Goal: Find contact information: Find contact information

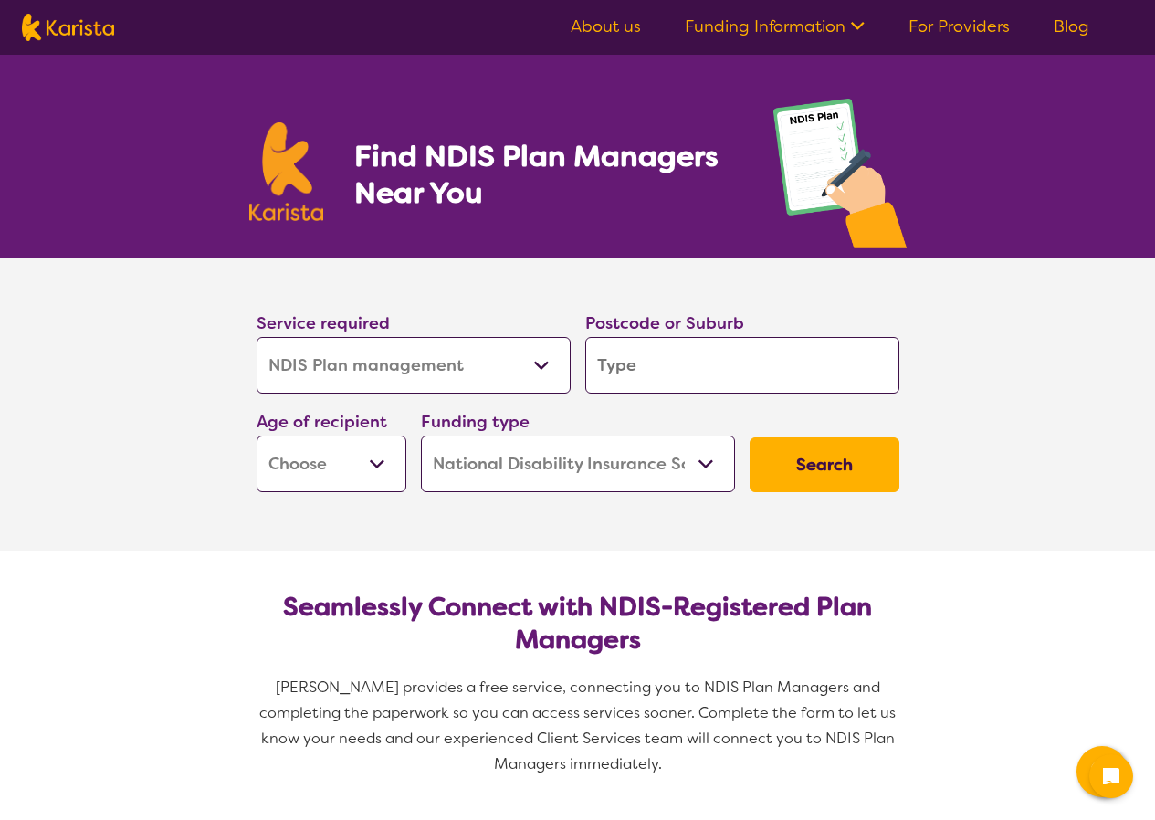
select select "NDIS Plan management"
select select "NDIS"
select select "NDIS Plan management"
select select "NDIS"
select select "NDIS Plan management"
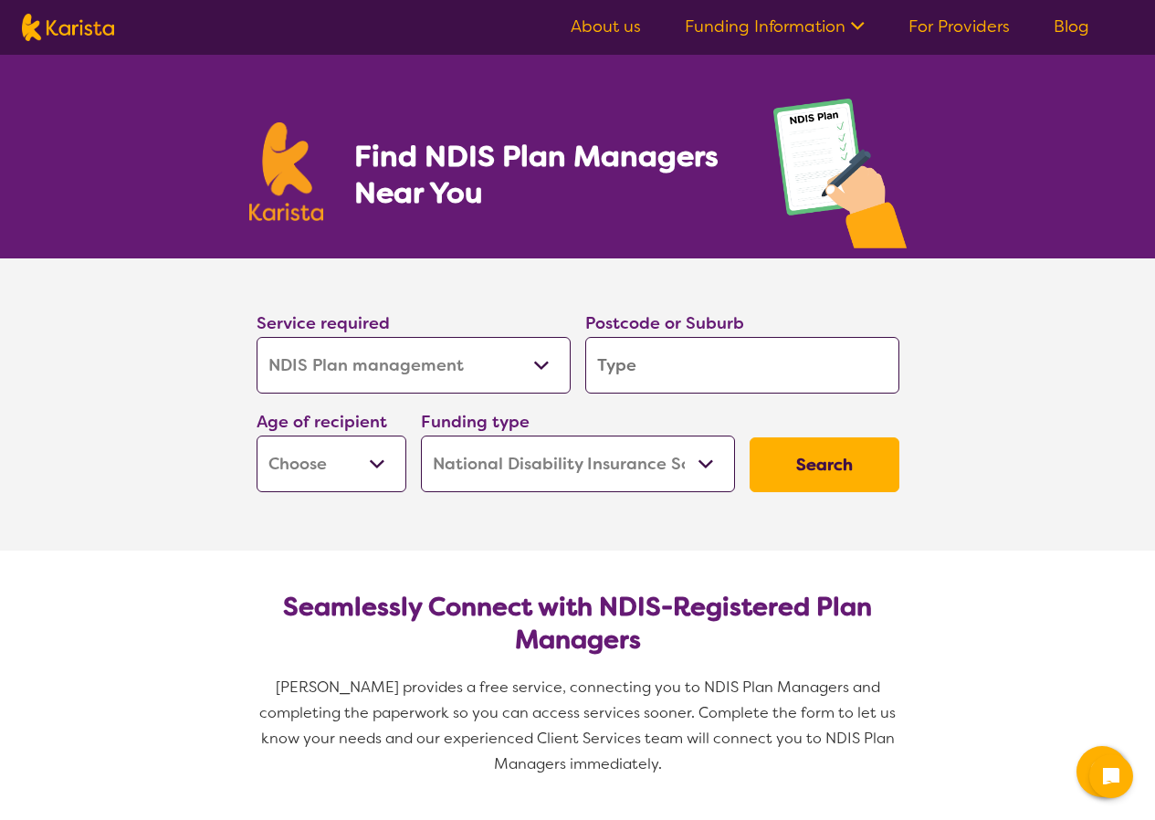
select select "NDIS"
select select "NDIS Plan management"
select select "NDIS"
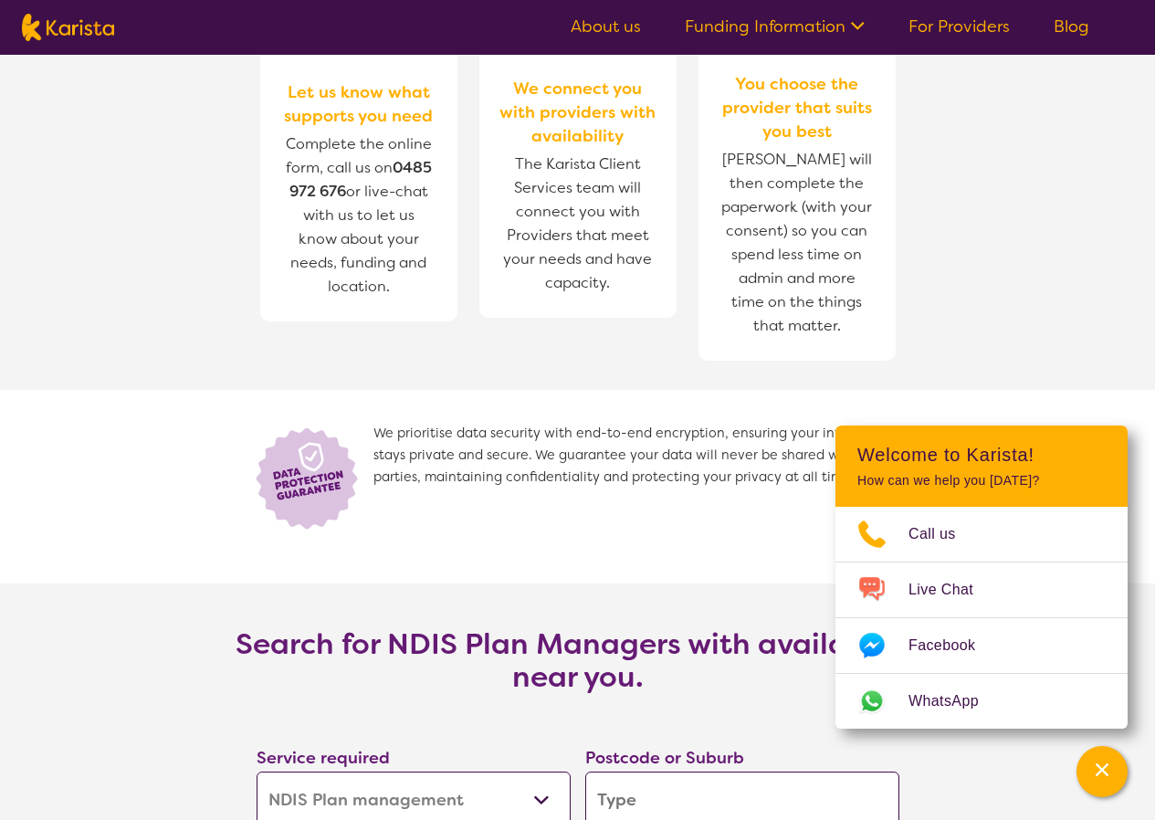
scroll to position [2465, 0]
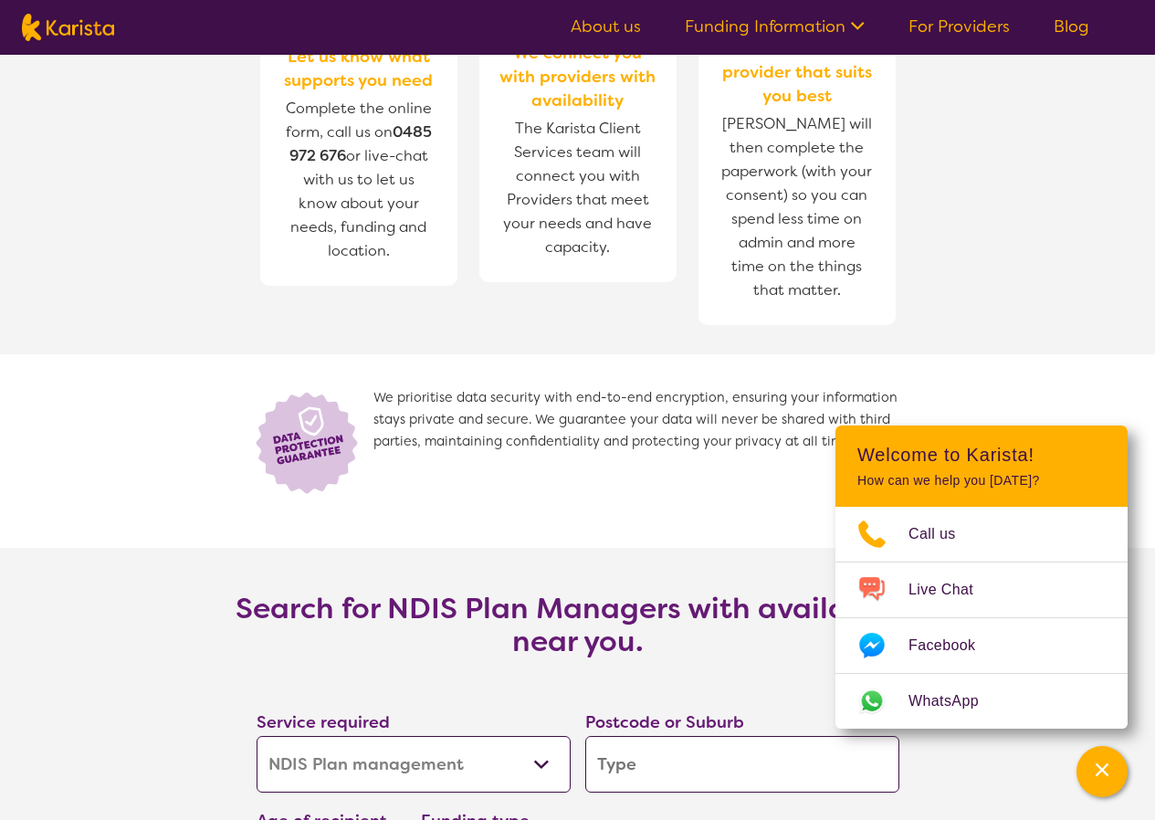
click at [342, 137] on span "Complete the online form, call us on 0485 972 676 or live-chat with us to let u…" at bounding box center [359, 180] width 146 height 162
click at [339, 152] on b "0485 972 676" at bounding box center [360, 143] width 142 height 43
